Goal: Information Seeking & Learning: Learn about a topic

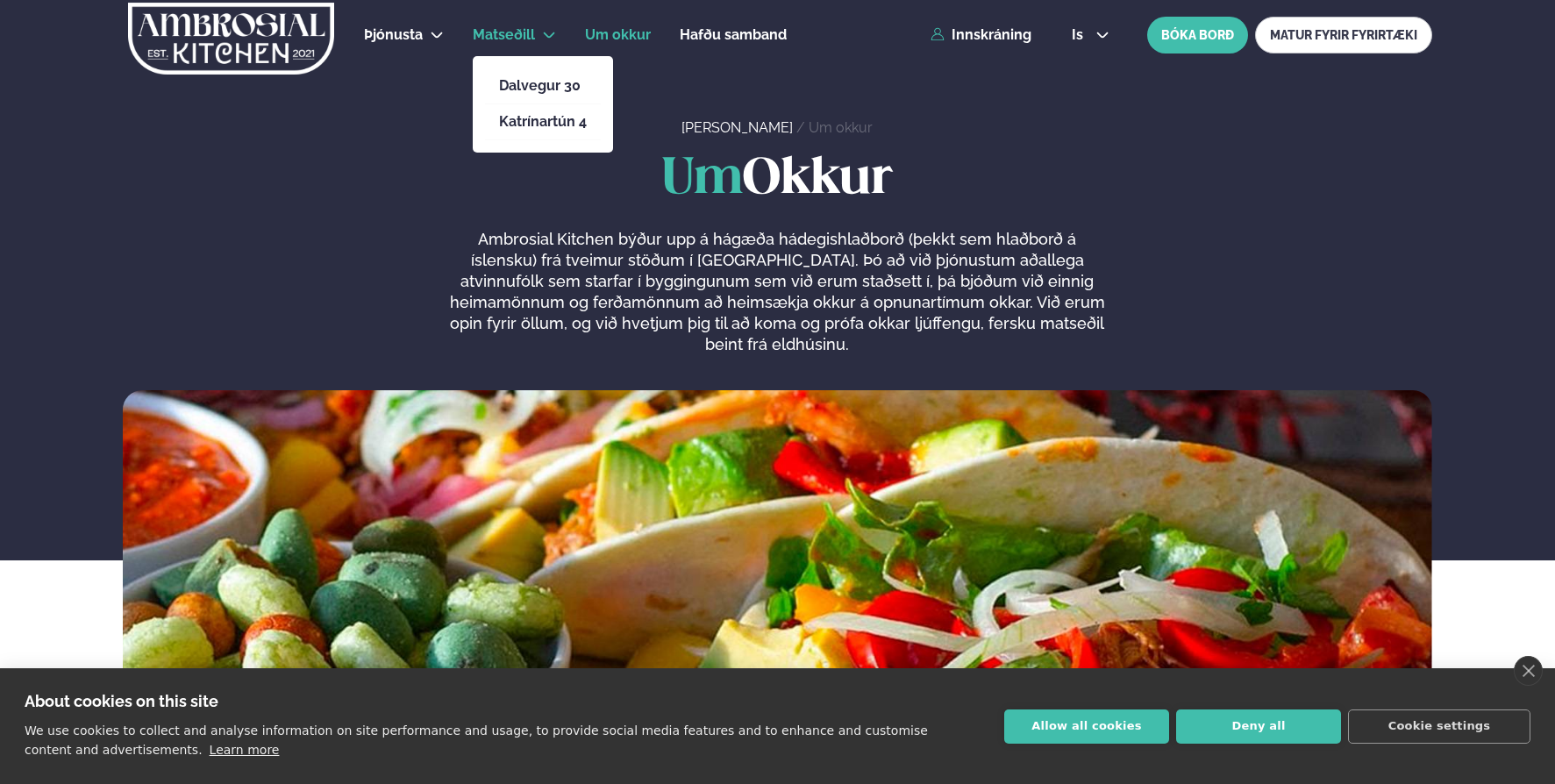
click at [509, 35] on span "Matseðill" at bounding box center [504, 34] width 63 height 16
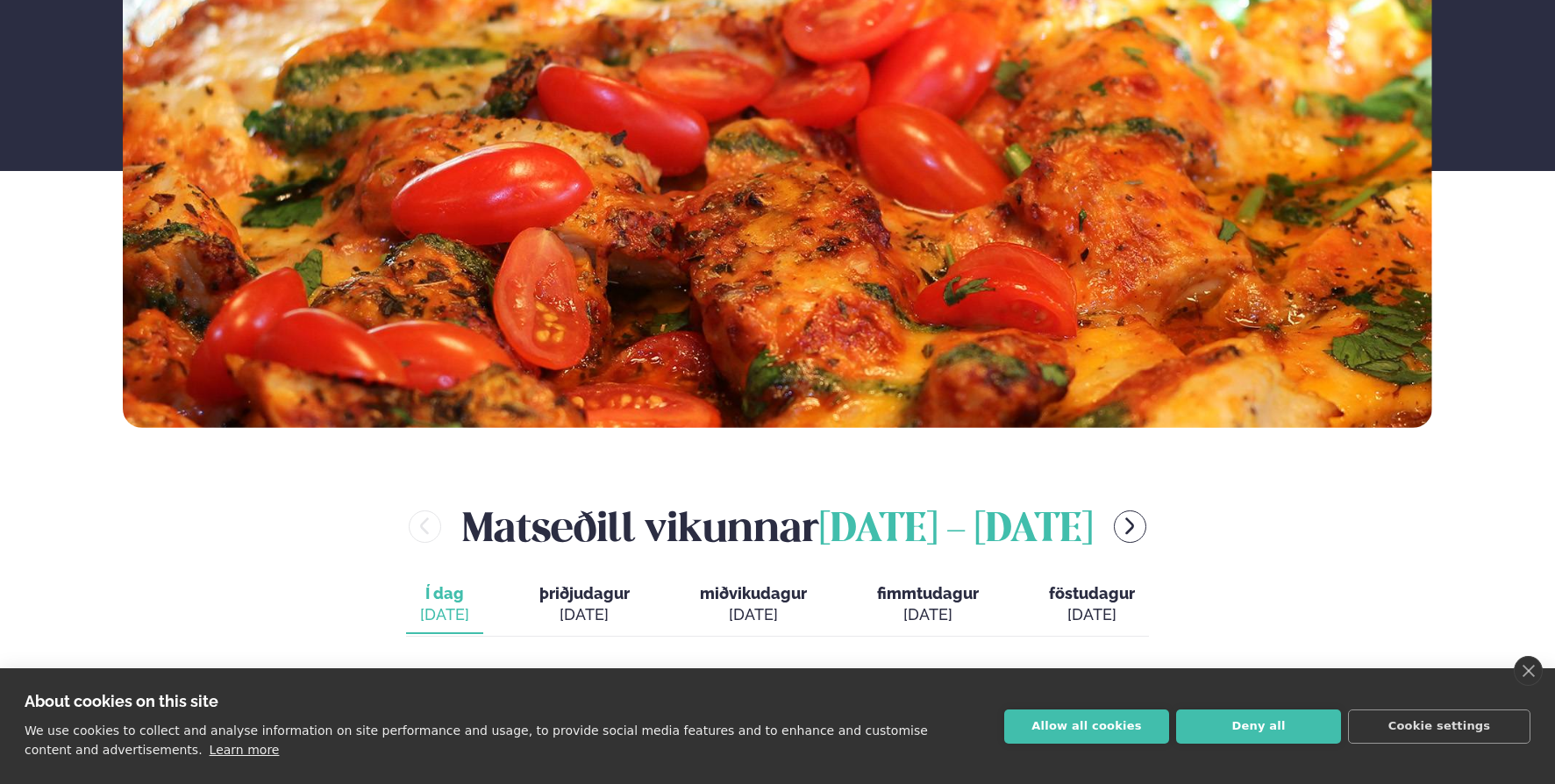
scroll to position [527, 0]
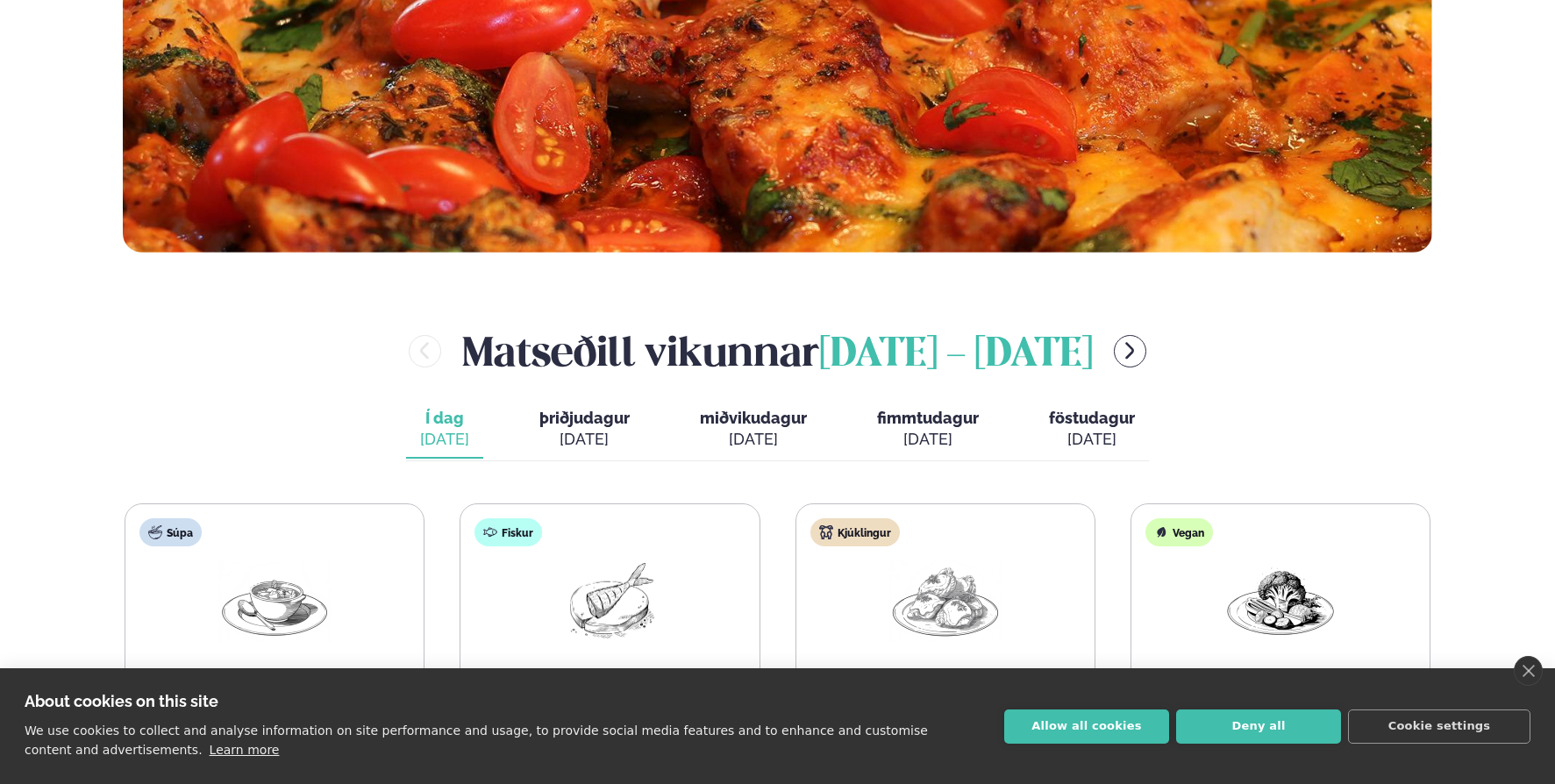
click at [563, 437] on div "[DATE]" at bounding box center [585, 440] width 91 height 21
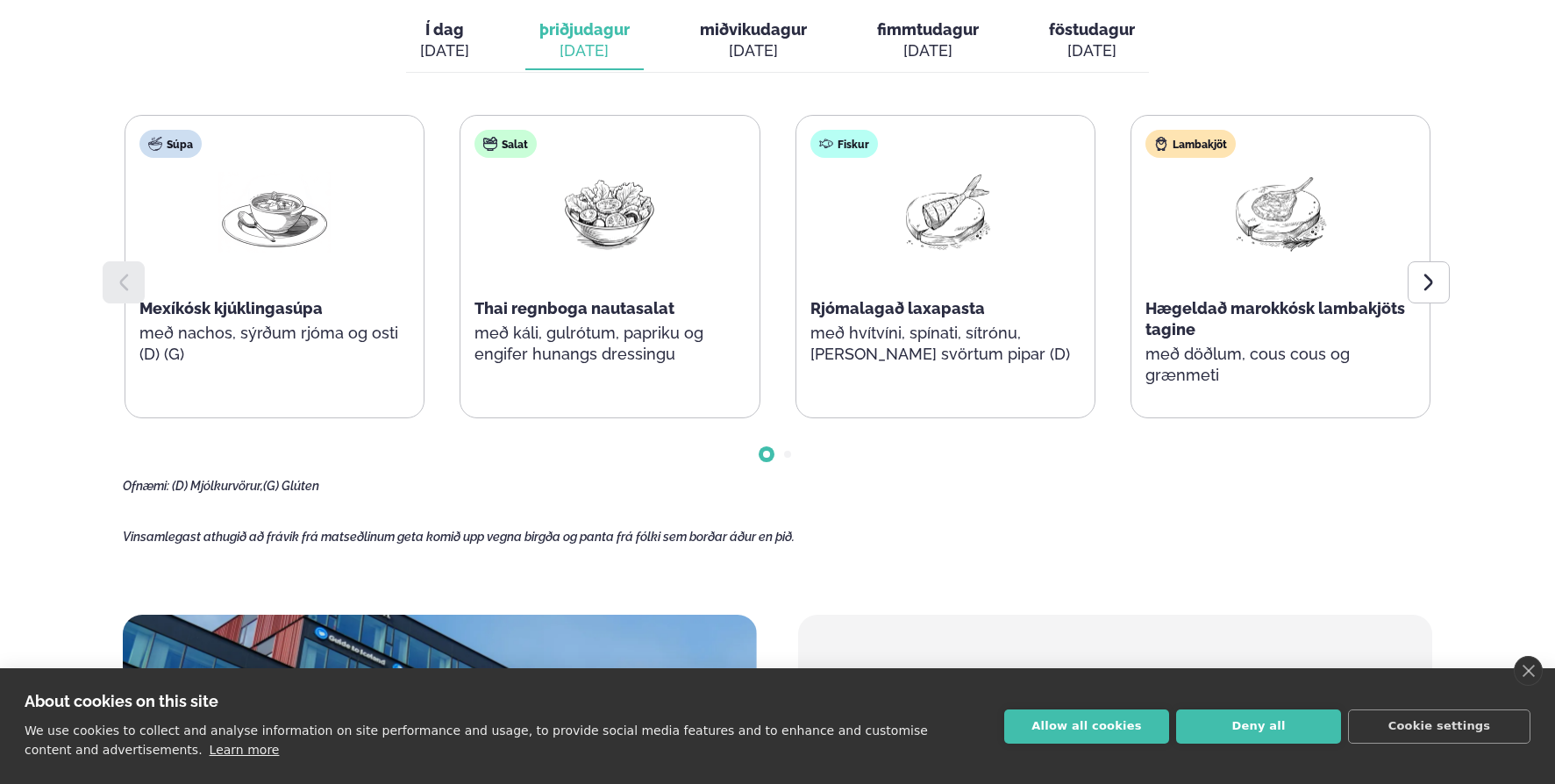
scroll to position [877, 0]
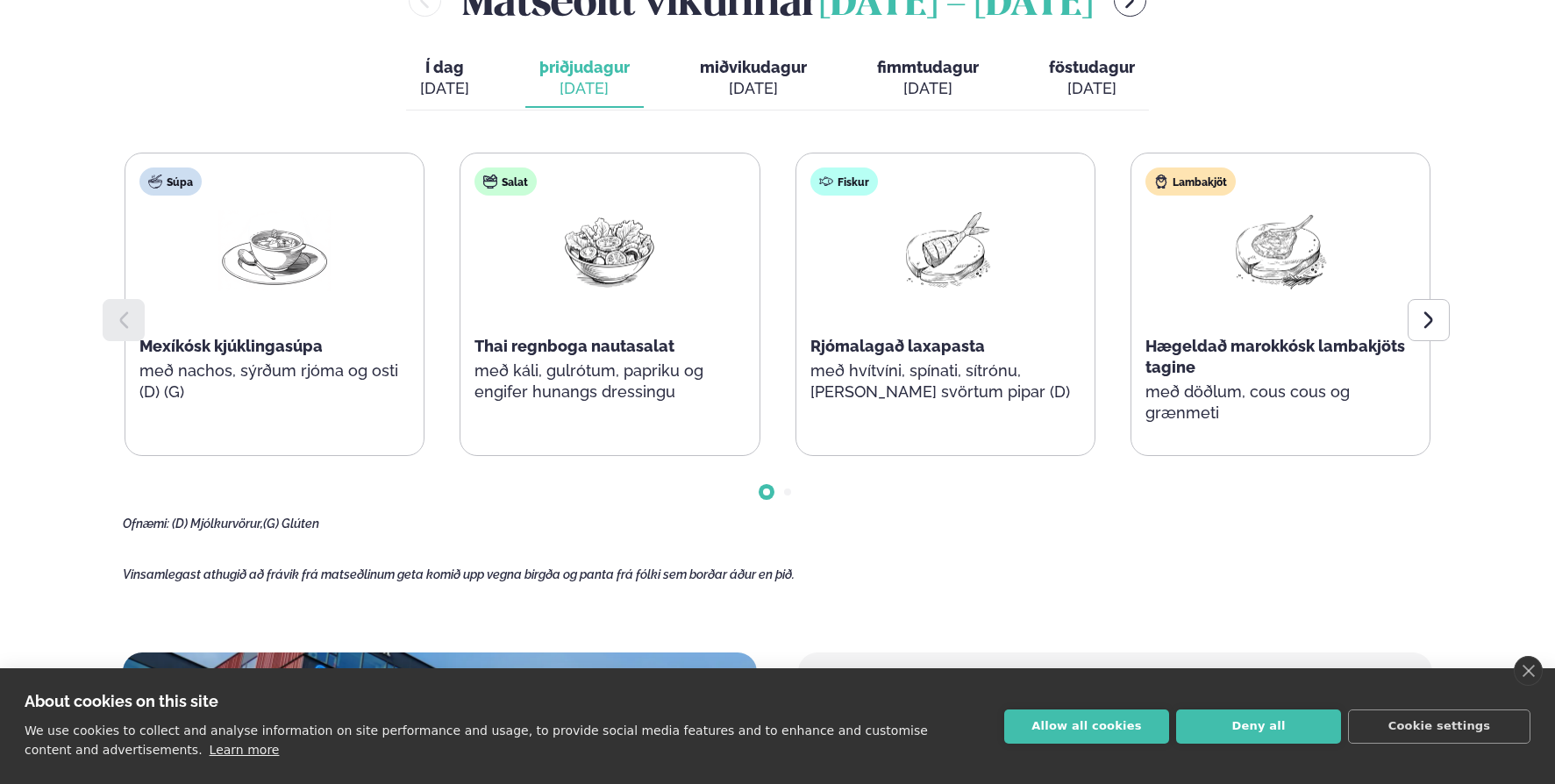
click at [896, 60] on span "fimmtudagur" at bounding box center [927, 67] width 101 height 18
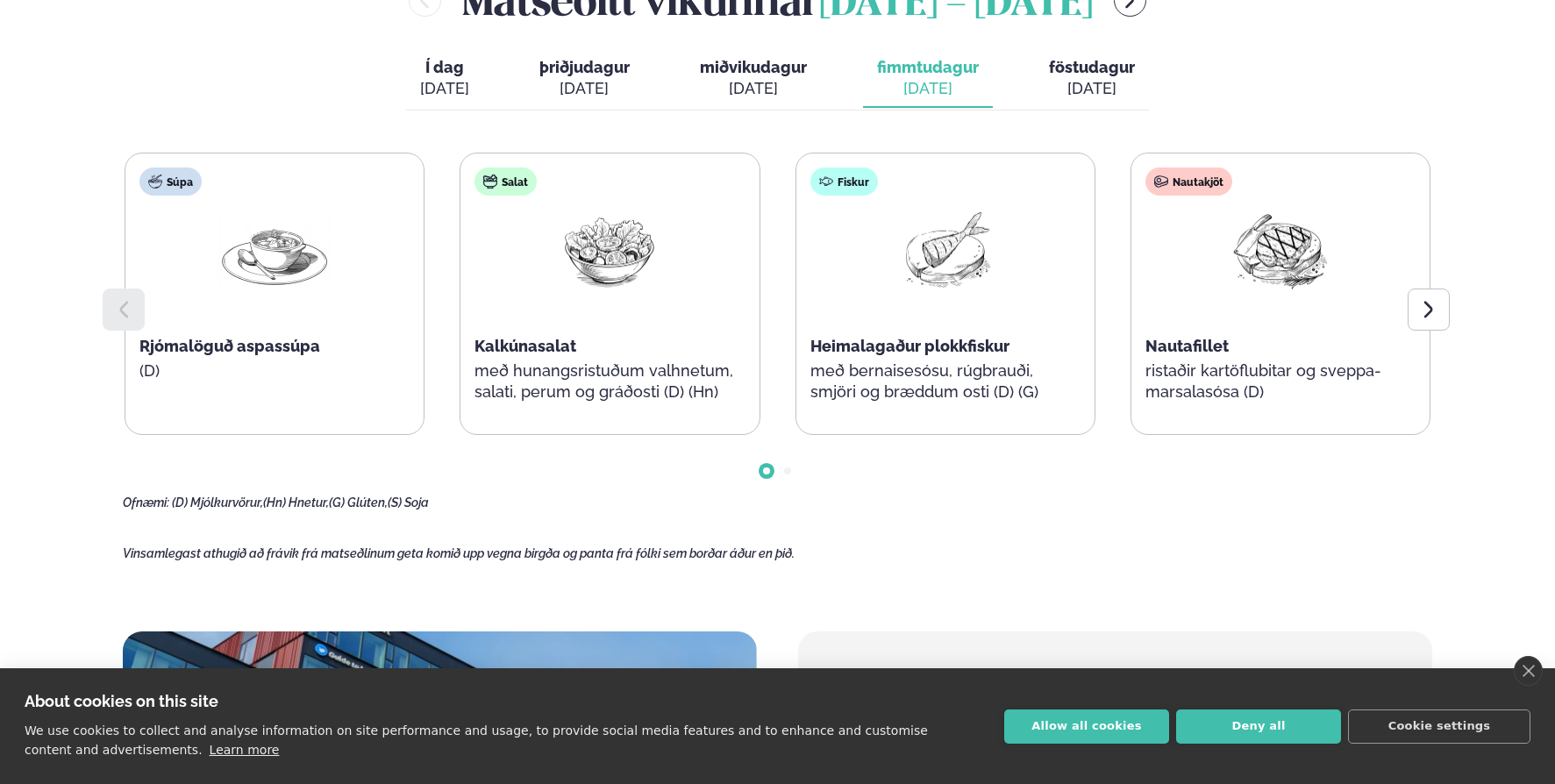
click at [1078, 78] on div "[DATE]" at bounding box center [1092, 89] width 86 height 21
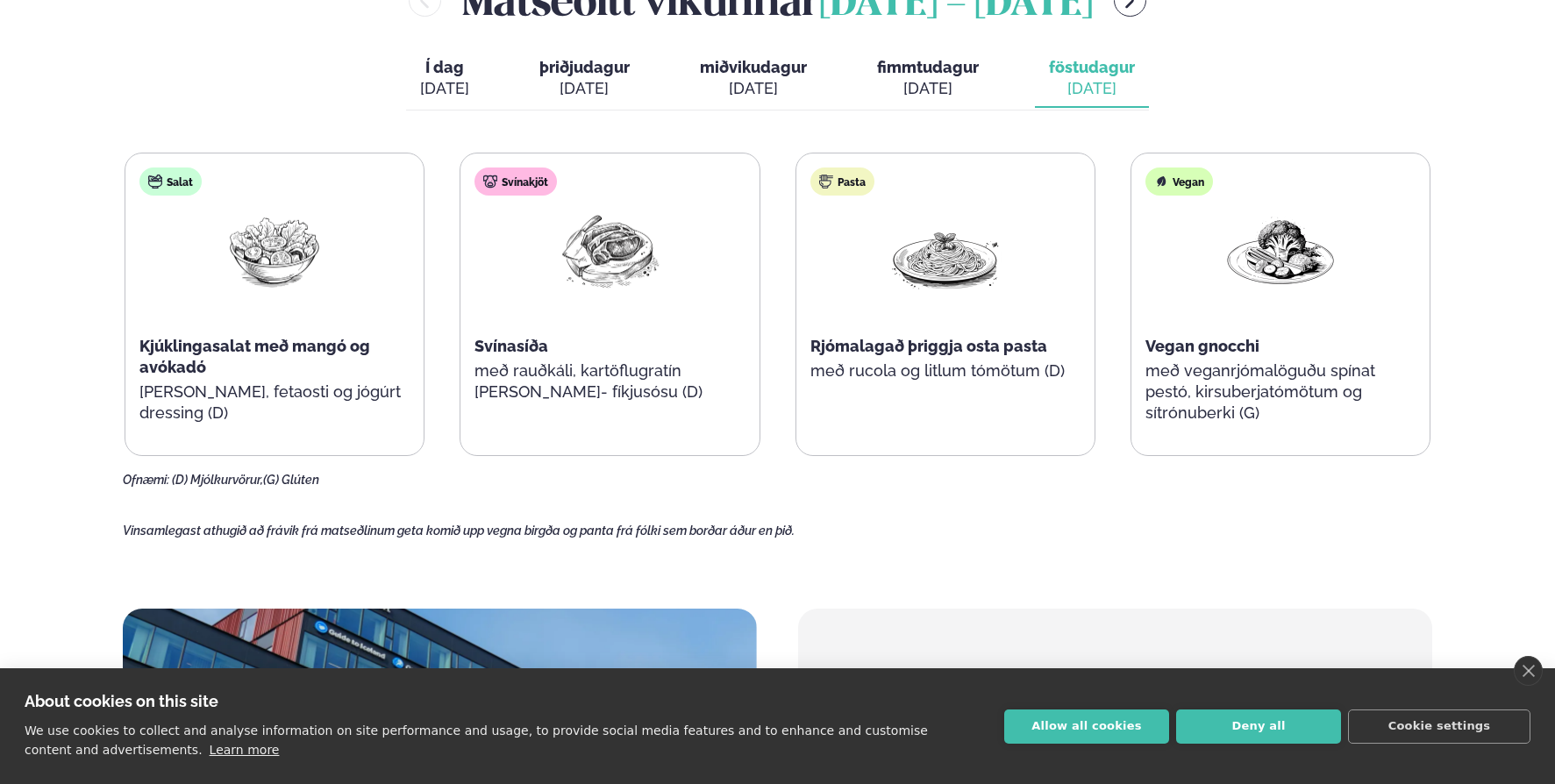
click at [913, 78] on div "[DATE]" at bounding box center [927, 89] width 101 height 21
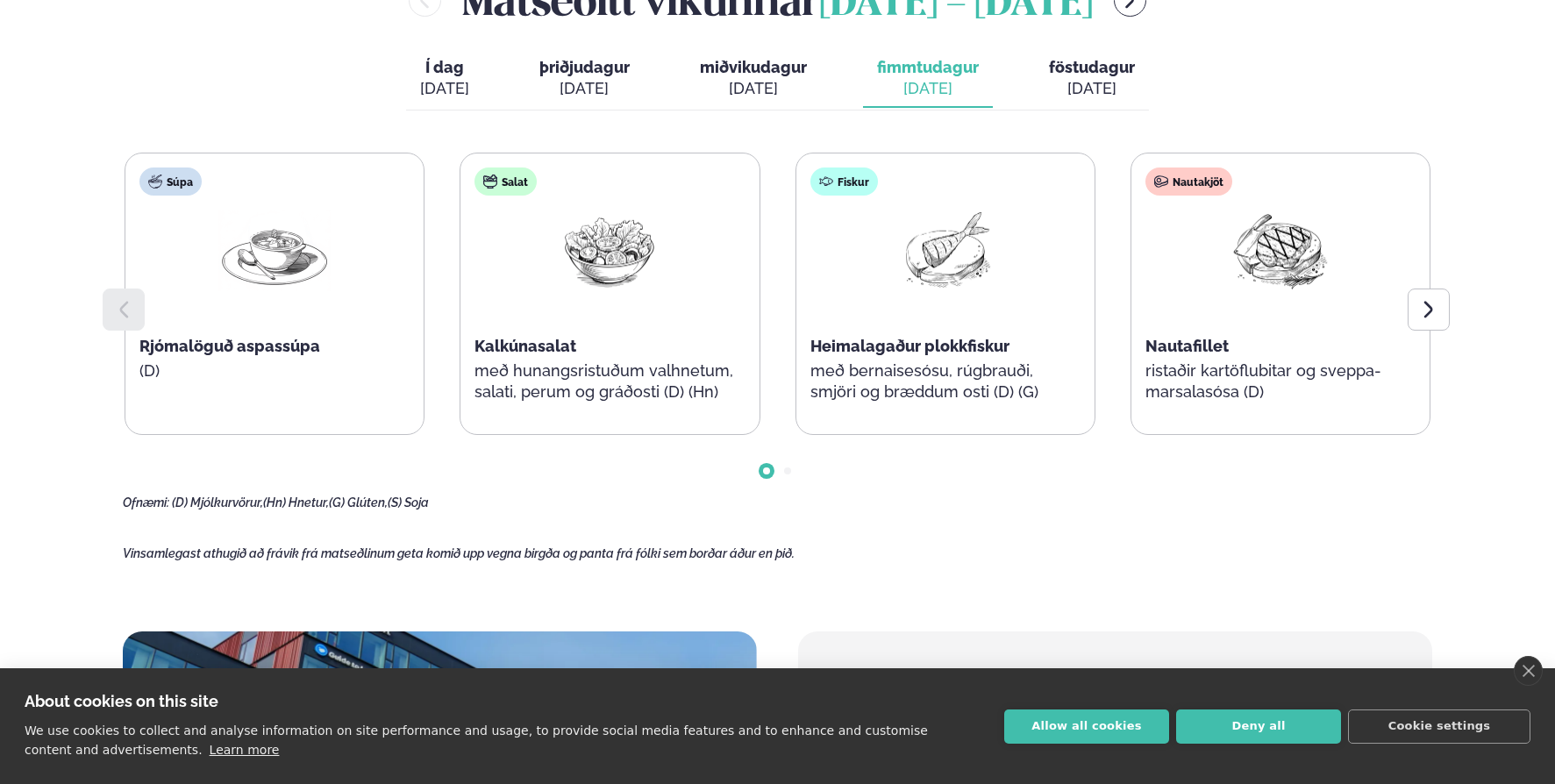
click at [783, 78] on div "[DATE]" at bounding box center [753, 89] width 107 height 21
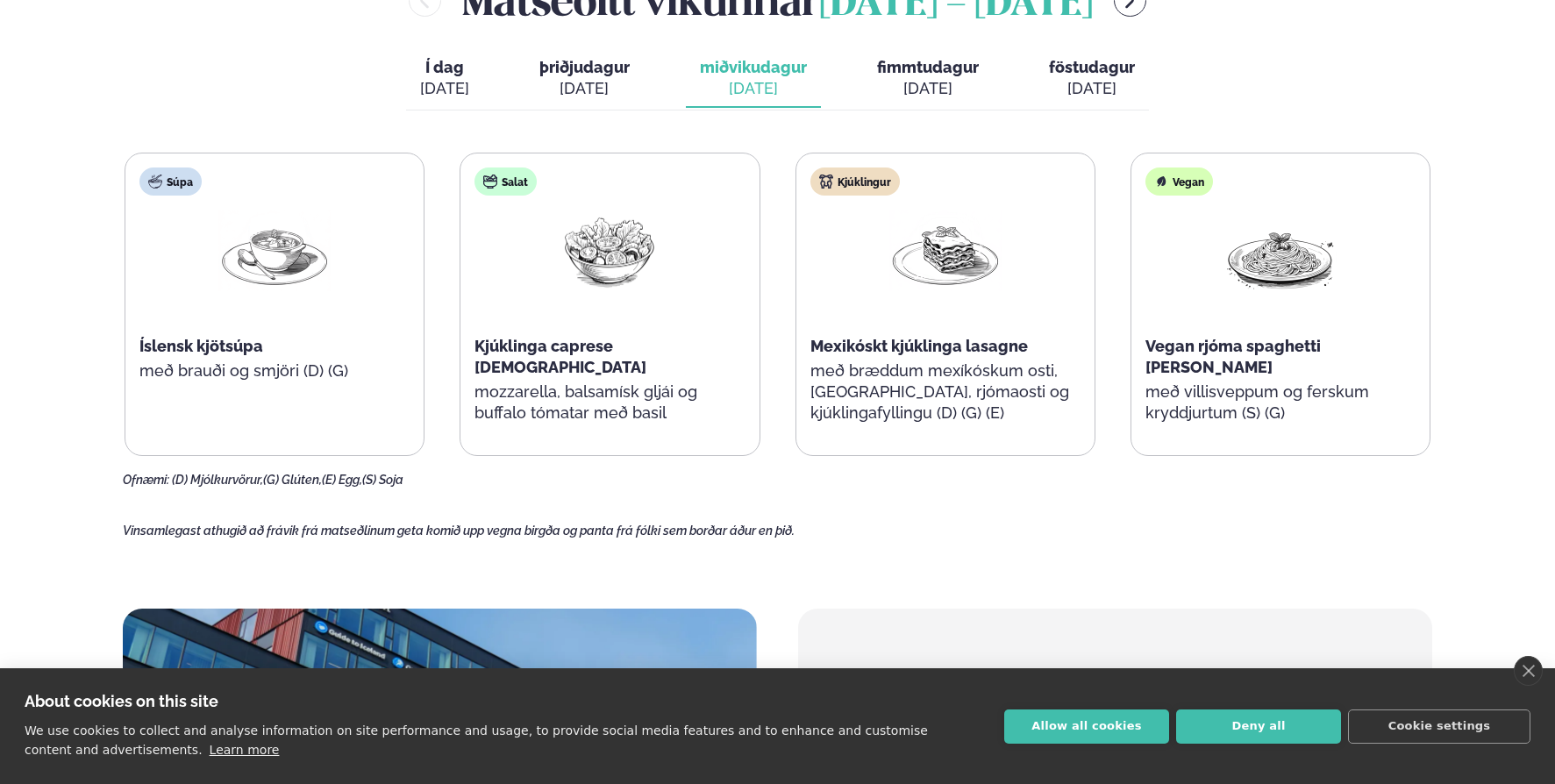
click at [585, 91] on div "[DATE]" at bounding box center [585, 89] width 91 height 21
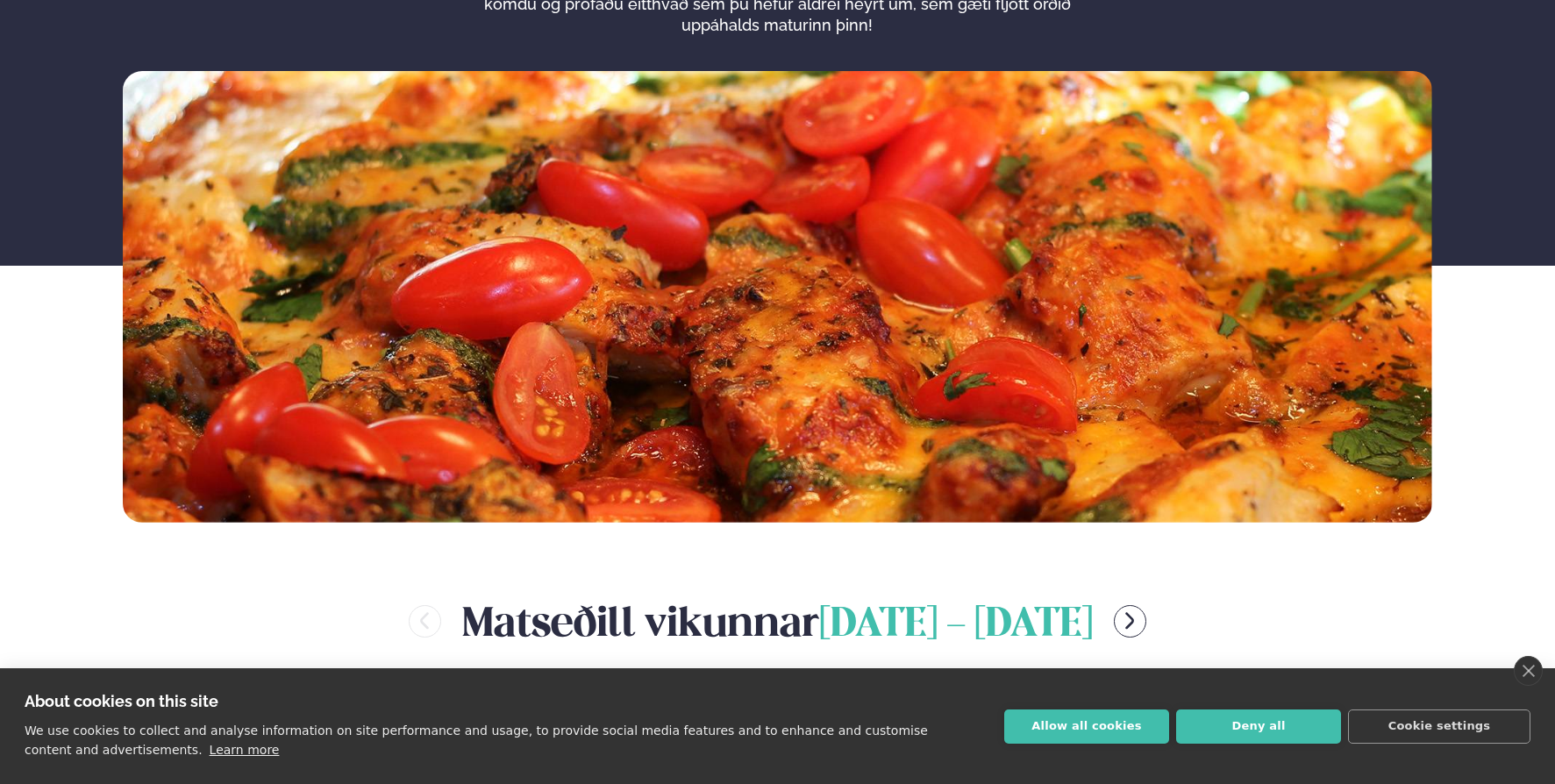
scroll to position [176, 0]
